Goal: Information Seeking & Learning: Check status

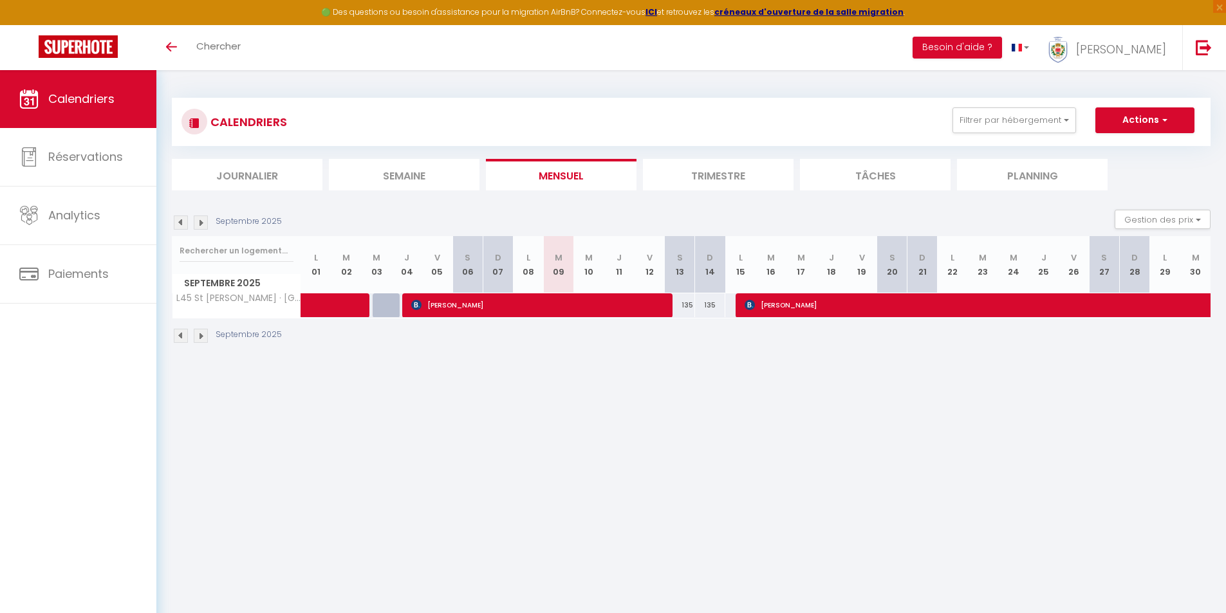
click at [202, 225] on img at bounding box center [201, 223] width 14 height 14
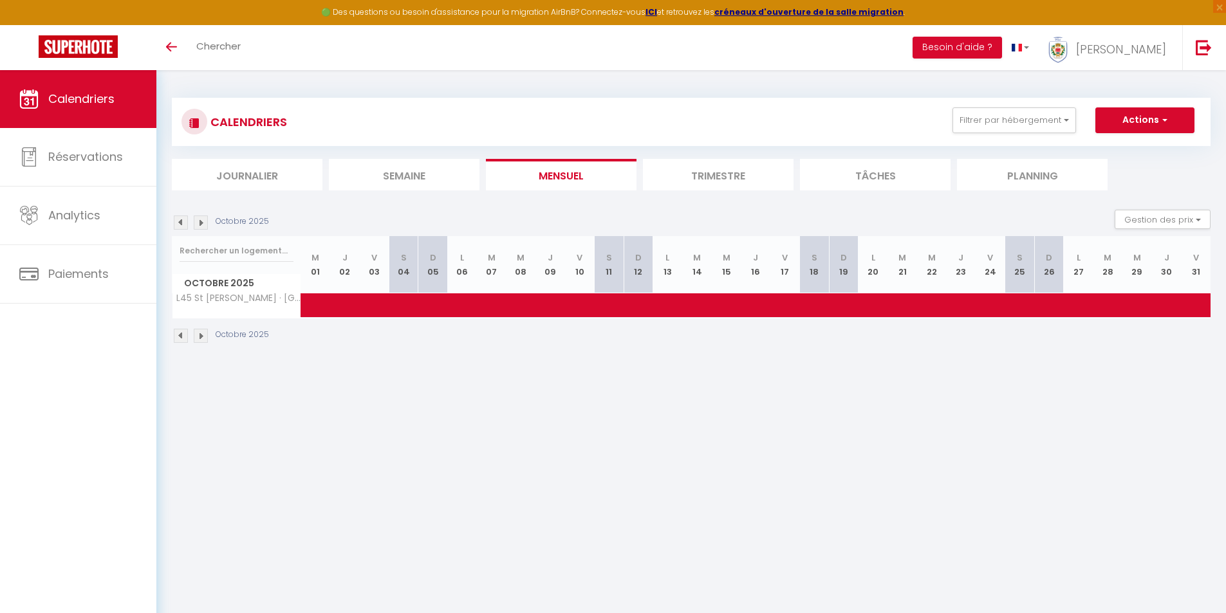
click at [183, 222] on img at bounding box center [181, 223] width 14 height 14
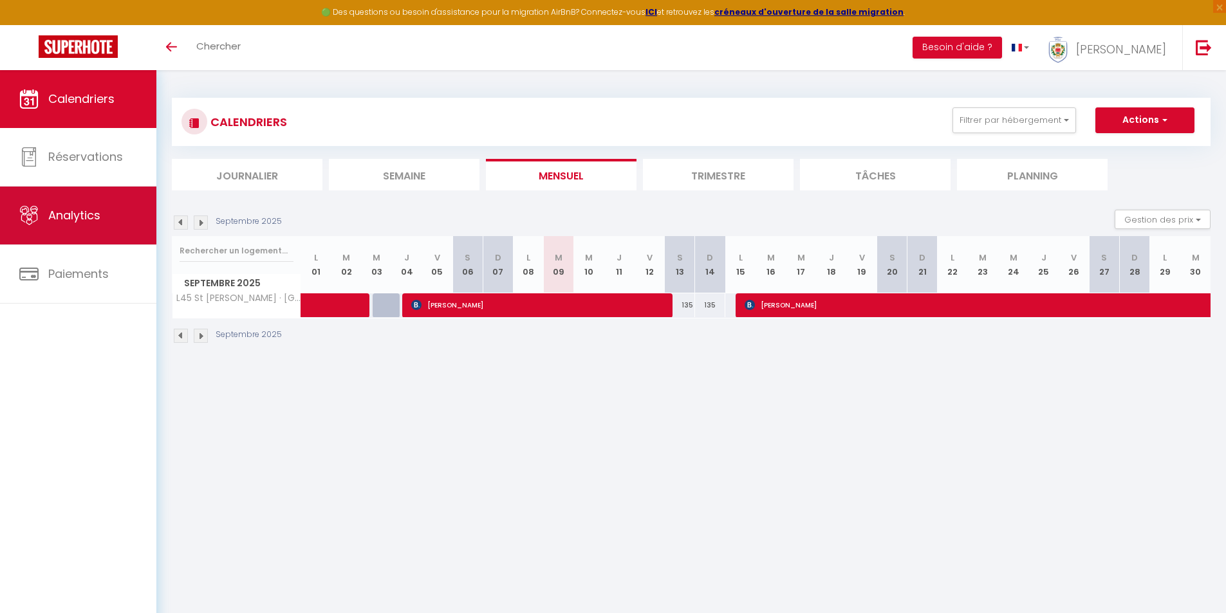
click at [64, 216] on span "Analytics" at bounding box center [74, 215] width 52 height 16
select select "2025"
select select "9"
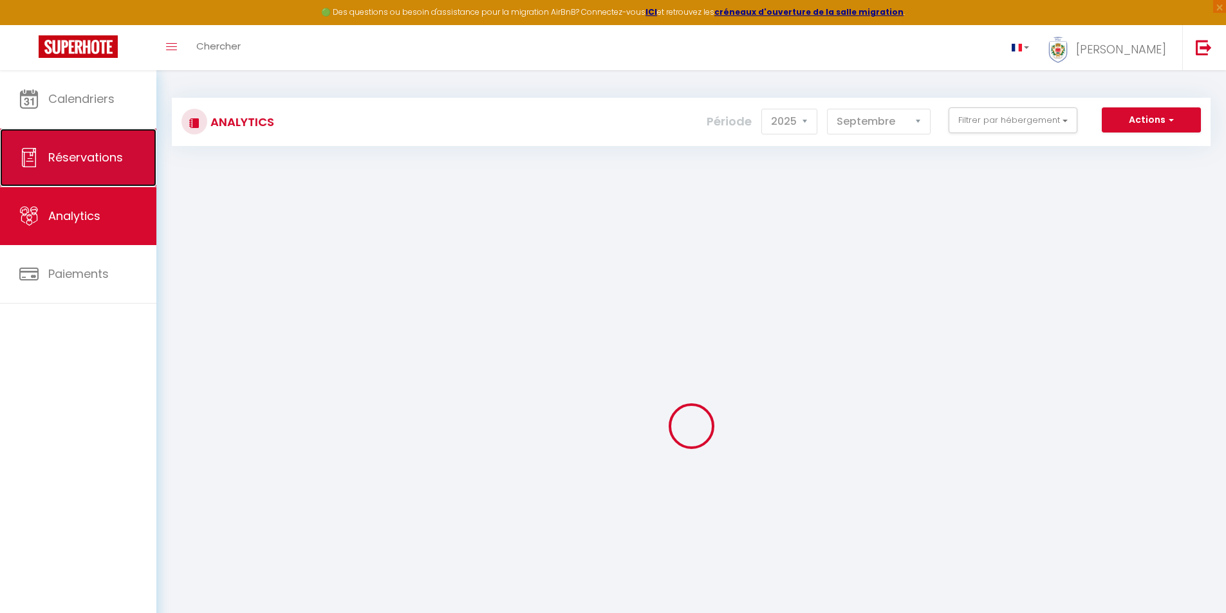
click at [89, 158] on span "Réservations" at bounding box center [85, 157] width 75 height 16
select select "not_cancelled"
